Goal: Navigation & Orientation: Find specific page/section

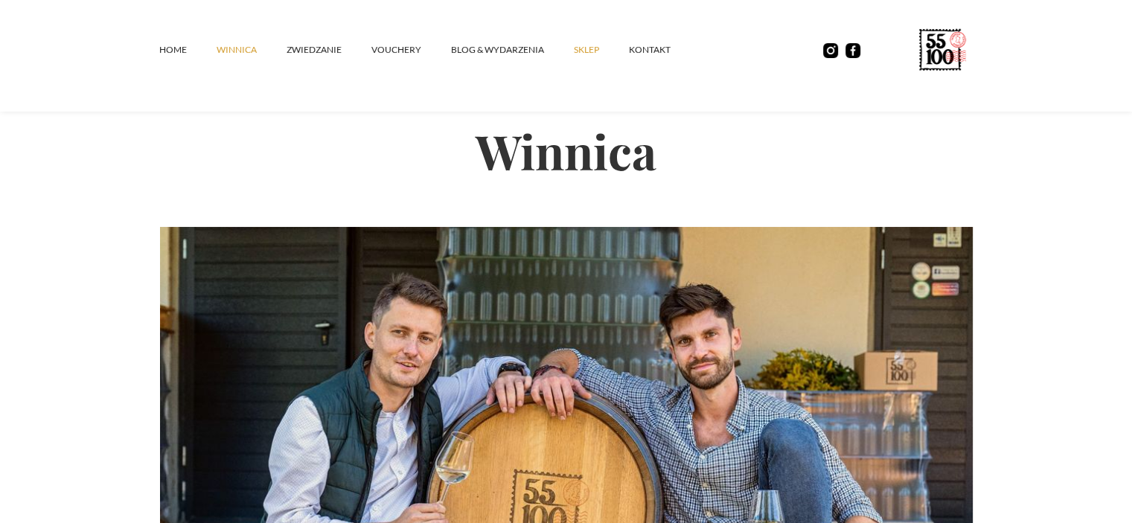
click at [580, 51] on link "SKLEP" at bounding box center [601, 50] width 55 height 45
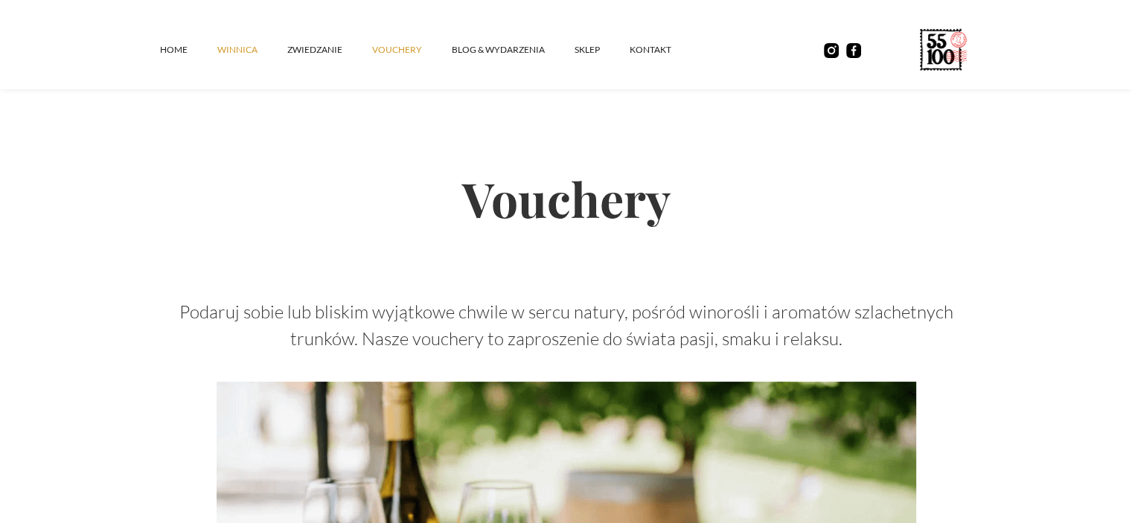
click at [234, 48] on link "winnica" at bounding box center [252, 50] width 70 height 45
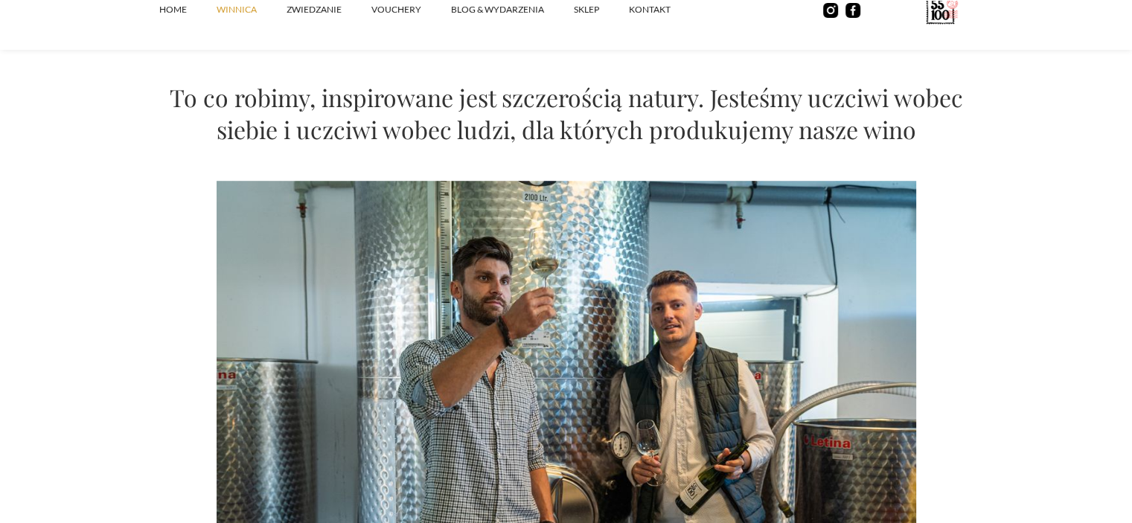
scroll to position [1042, 0]
